Goal: Download file/media

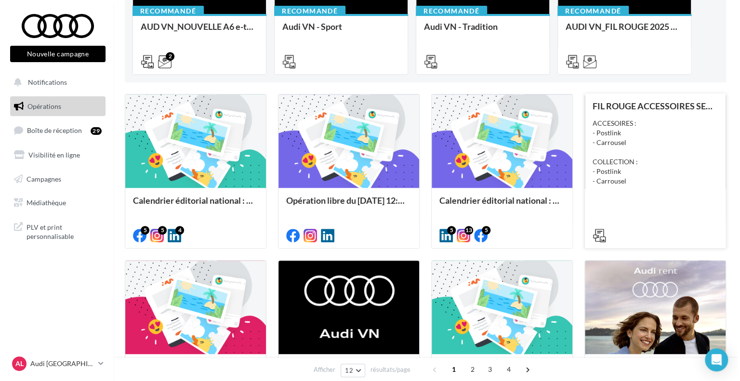
scroll to position [193, 0]
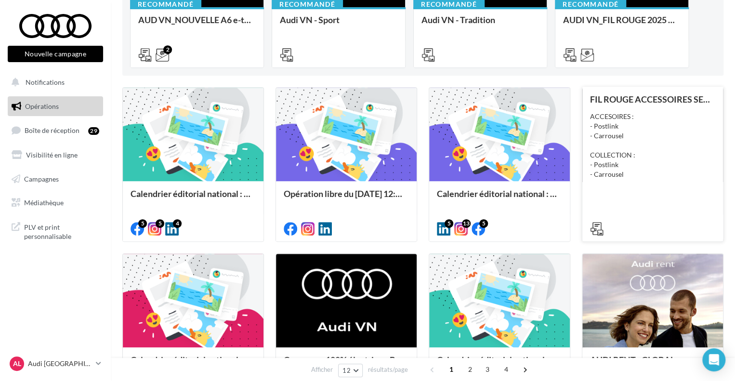
click at [673, 192] on div "FIL ROUGE ACCESSOIRES SEPTEMBRE - AUDI SERVICE ACCESOIRES : - Postlink - Carrou…" at bounding box center [652, 163] width 125 height 138
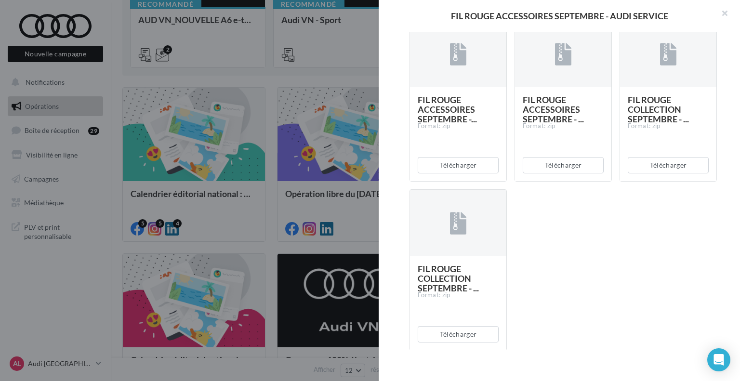
scroll to position [188, 0]
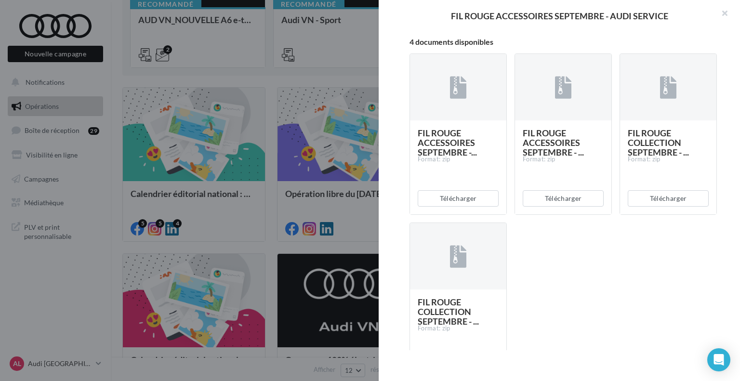
click at [449, 206] on div "Télécharger" at bounding box center [458, 199] width 96 height 32
click at [449, 202] on button "Télécharger" at bounding box center [458, 198] width 81 height 16
click at [549, 203] on button "Télécharger" at bounding box center [563, 198] width 81 height 16
click at [659, 200] on button "Télécharger" at bounding box center [668, 198] width 81 height 16
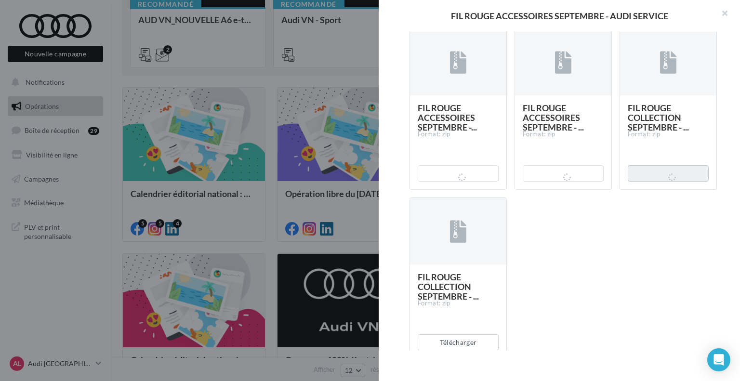
scroll to position [237, 0]
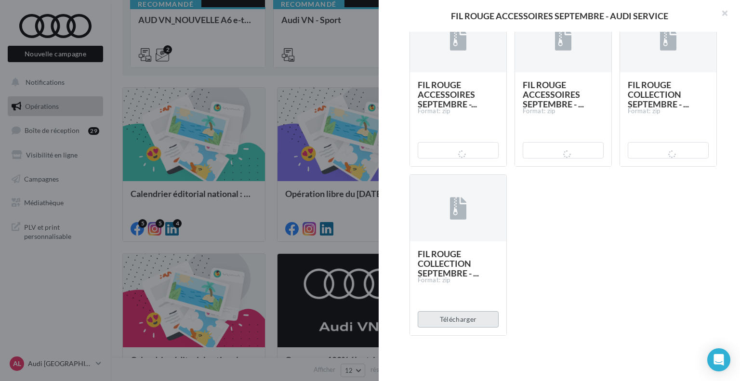
click at [453, 319] on button "Télécharger" at bounding box center [458, 319] width 81 height 16
click at [731, 11] on button "button" at bounding box center [721, 14] width 39 height 29
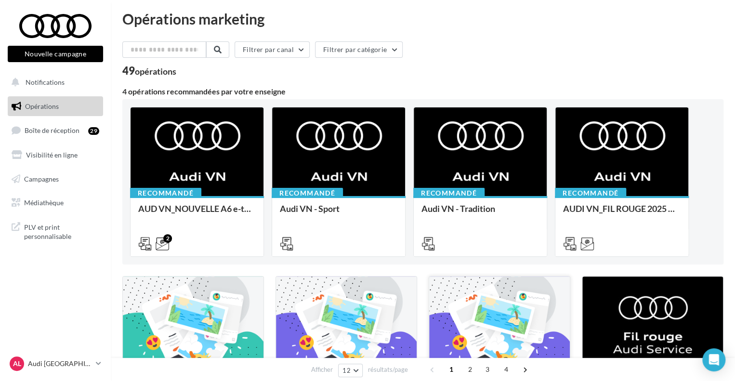
scroll to position [0, 0]
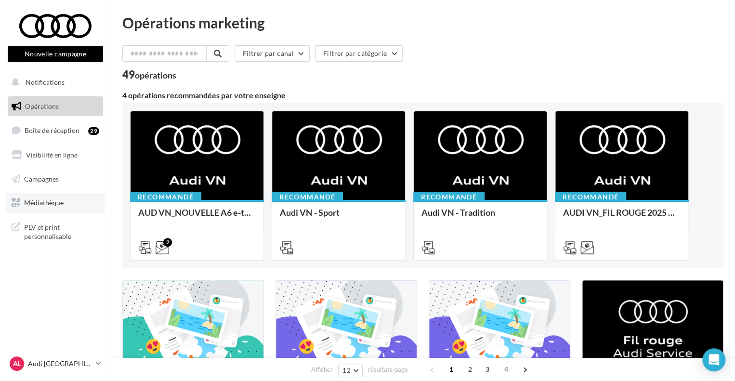
click at [39, 202] on span "Médiathèque" at bounding box center [44, 203] width 40 height 8
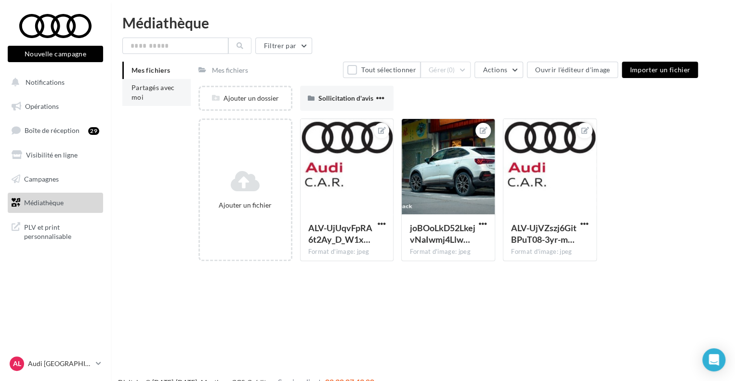
click at [160, 89] on span "Partagés avec moi" at bounding box center [153, 92] width 43 height 18
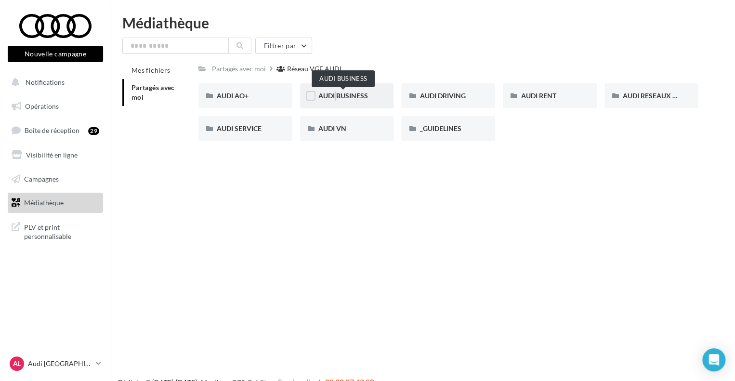
click at [331, 92] on span "AUDI BUSINESS" at bounding box center [344, 96] width 50 height 8
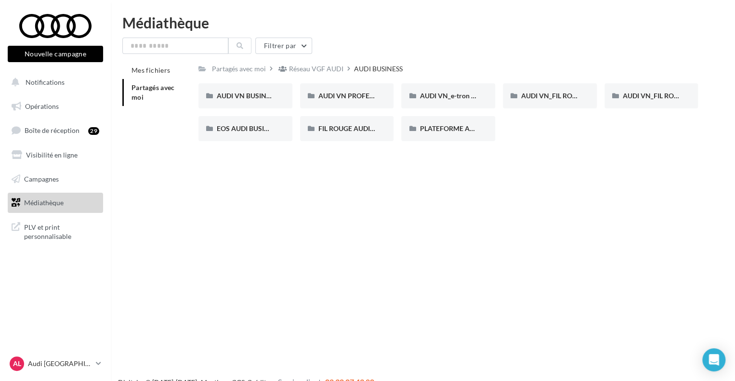
click at [319, 65] on div "Réseau VGF AUDI" at bounding box center [316, 69] width 54 height 10
click at [349, 121] on div "AUDI VN" at bounding box center [347, 128] width 94 height 25
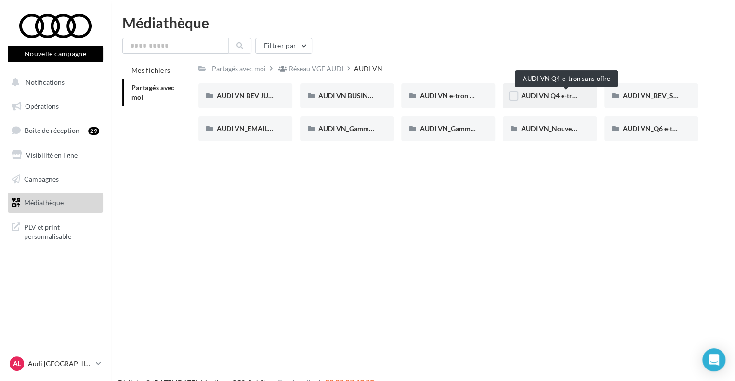
click at [526, 97] on span "AUDI VN Q4 e-tron sans offre" at bounding box center [566, 96] width 90 height 8
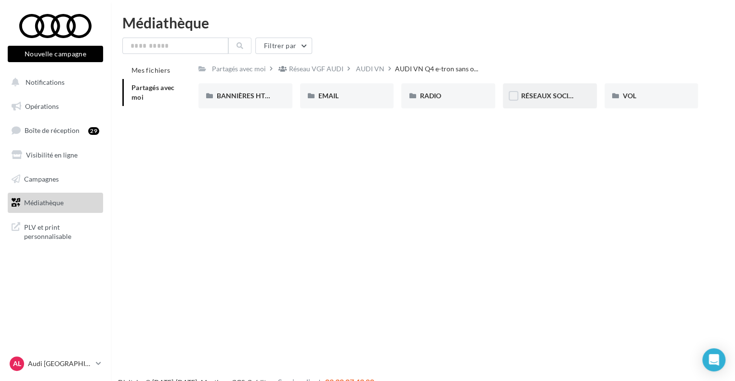
click at [518, 102] on div at bounding box center [514, 97] width 10 height 12
click at [527, 98] on span "RÉSEAUX SOCIAUX" at bounding box center [552, 96] width 62 height 8
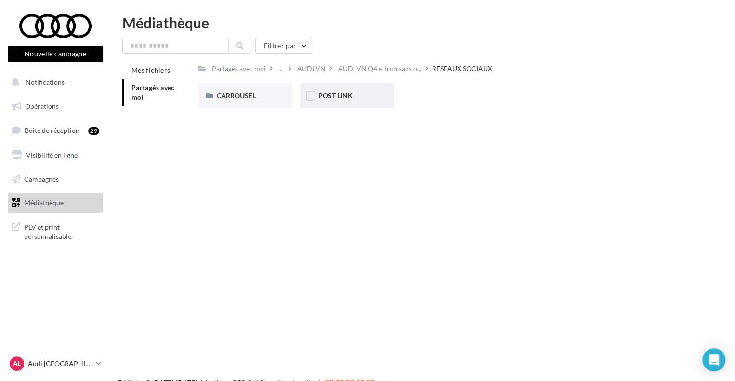
click at [359, 94] on div "POST LINK" at bounding box center [347, 96] width 57 height 10
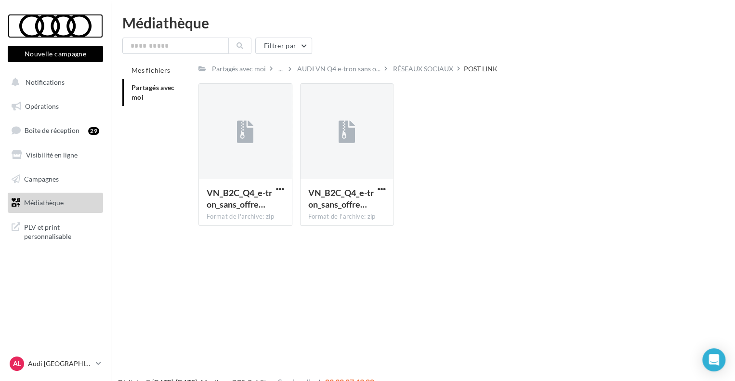
click at [85, 30] on div at bounding box center [55, 26] width 77 height 24
